Goal: Task Accomplishment & Management: Manage account settings

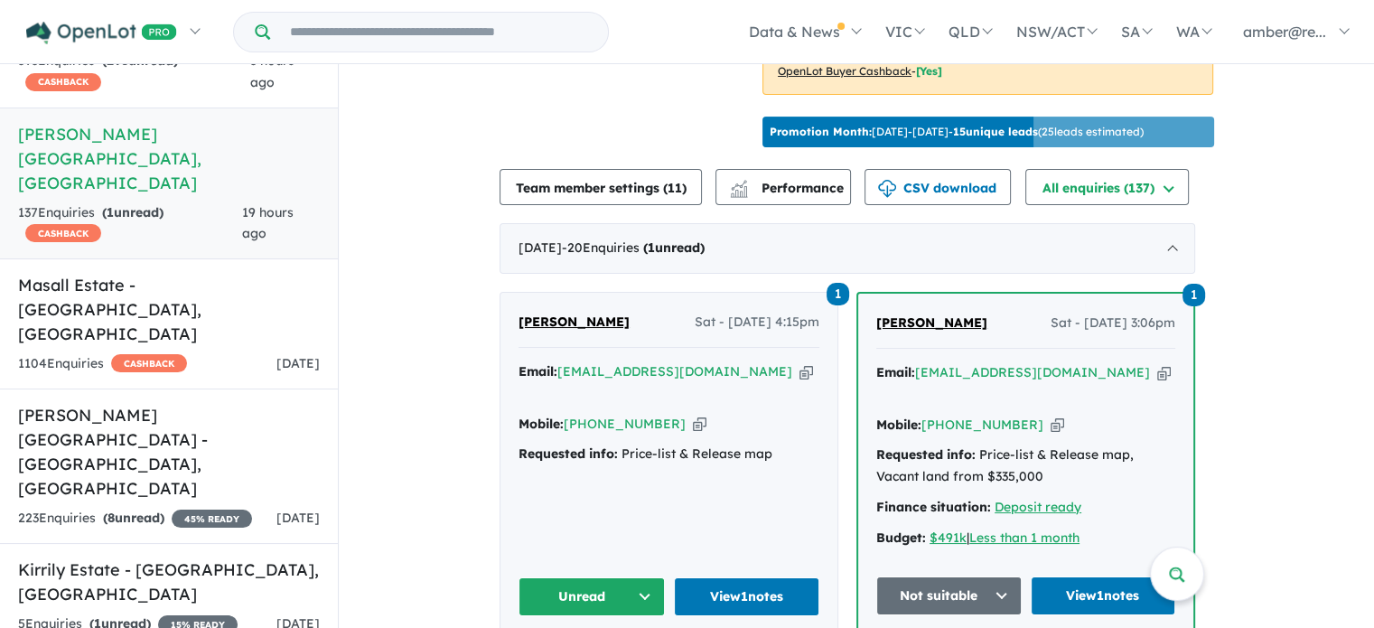
scroll to position [656, 0]
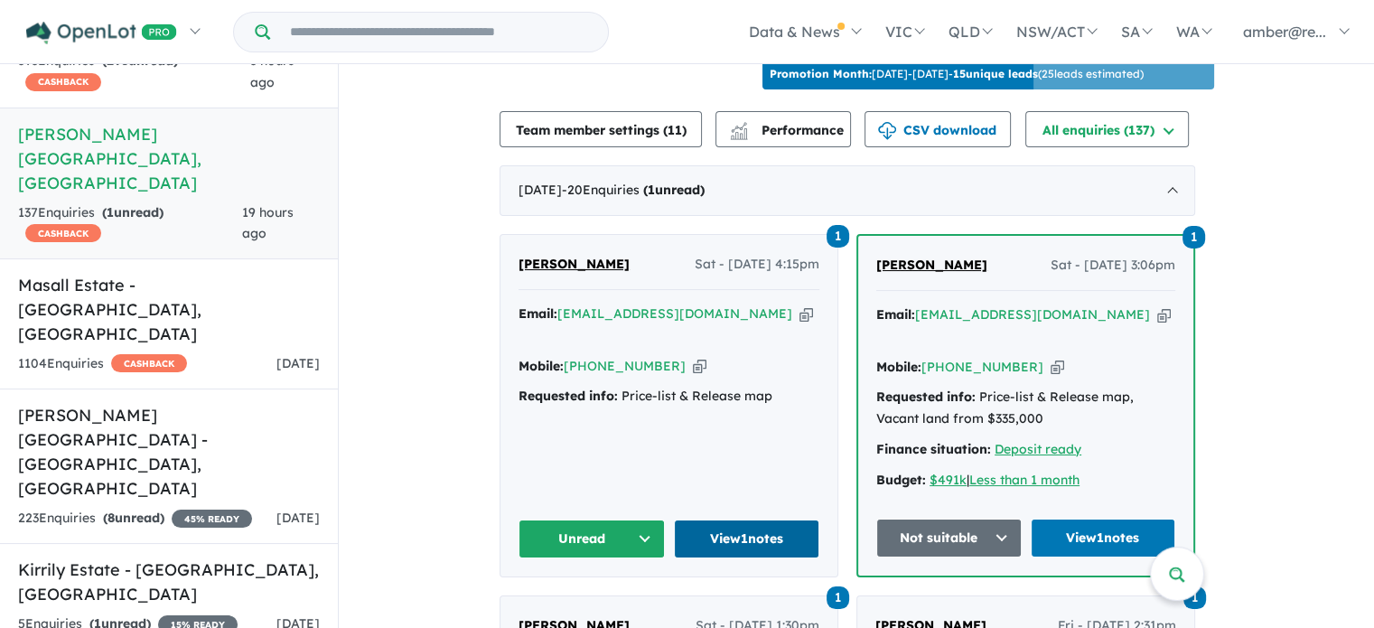
click at [797, 519] on link "View 1 notes" at bounding box center [747, 538] width 146 height 39
click at [148, 510] on strong "( 8 unread)" at bounding box center [133, 518] width 61 height 16
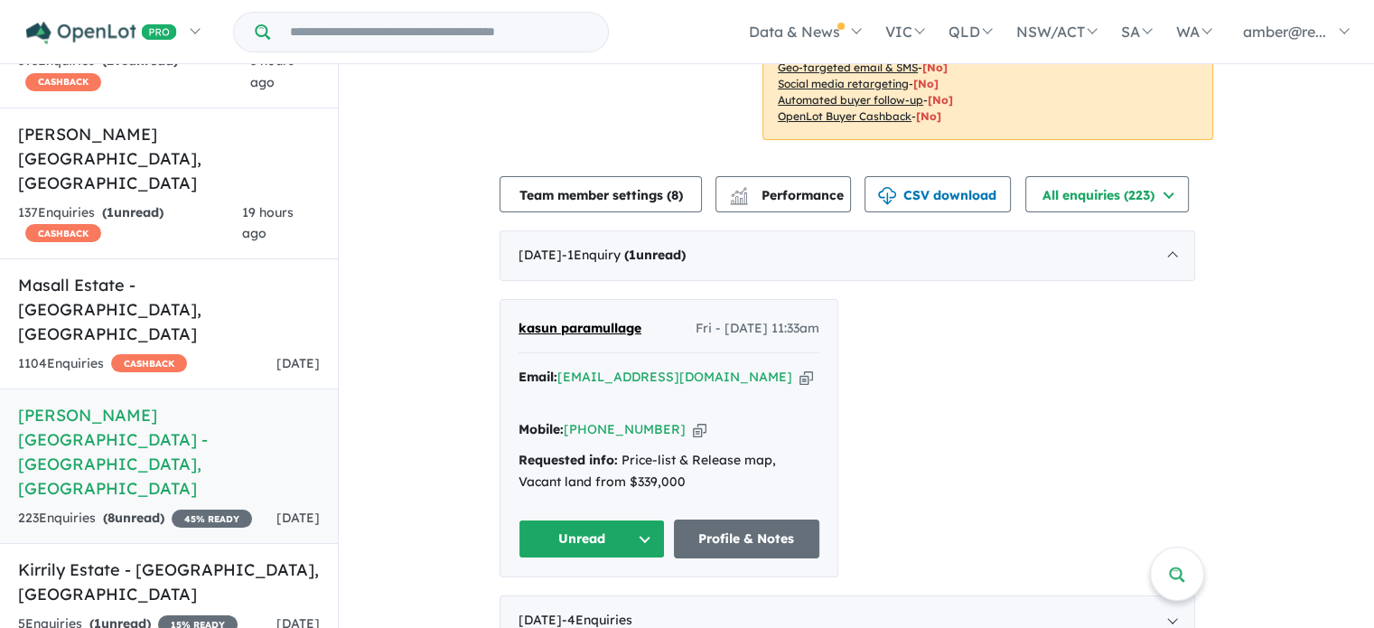
scroll to position [632, 0]
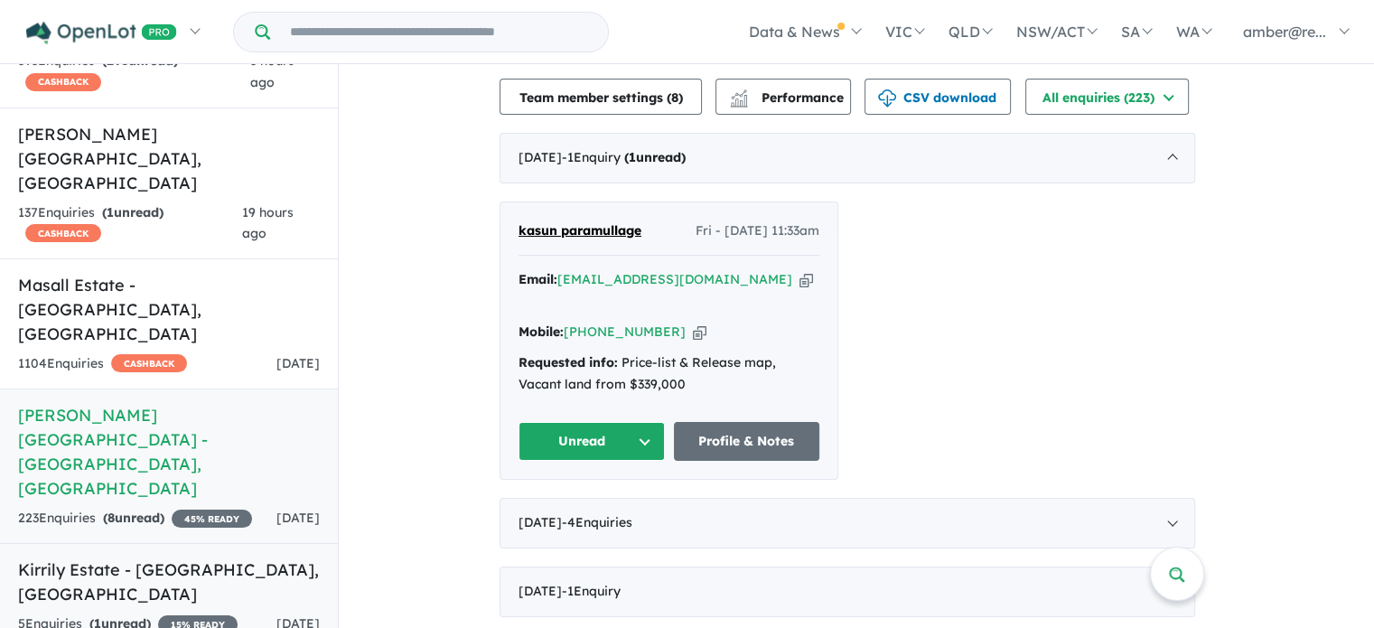
click at [195, 543] on link "Kirrily Estate - Strathfieldsaye , VIC 5 Enquir ies ( 1 unread) 15 % READY 2 da…" at bounding box center [169, 596] width 338 height 107
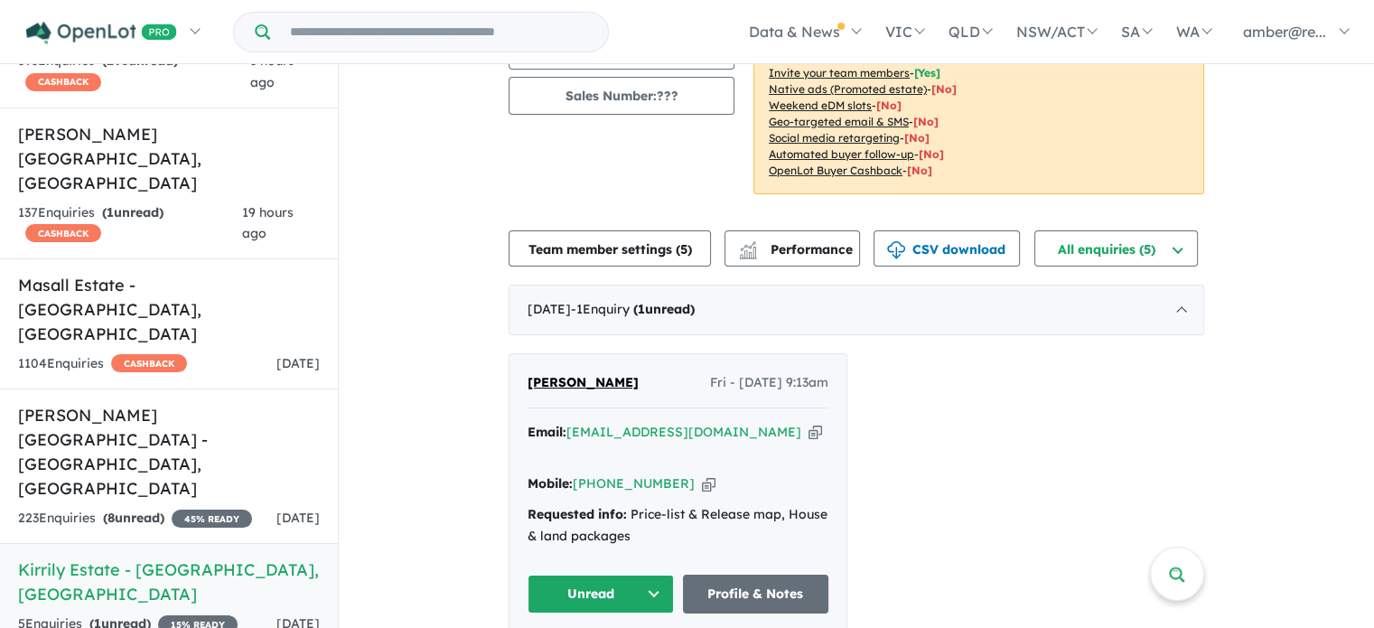
scroll to position [361, 0]
